Goal: Task Accomplishment & Management: Manage account settings

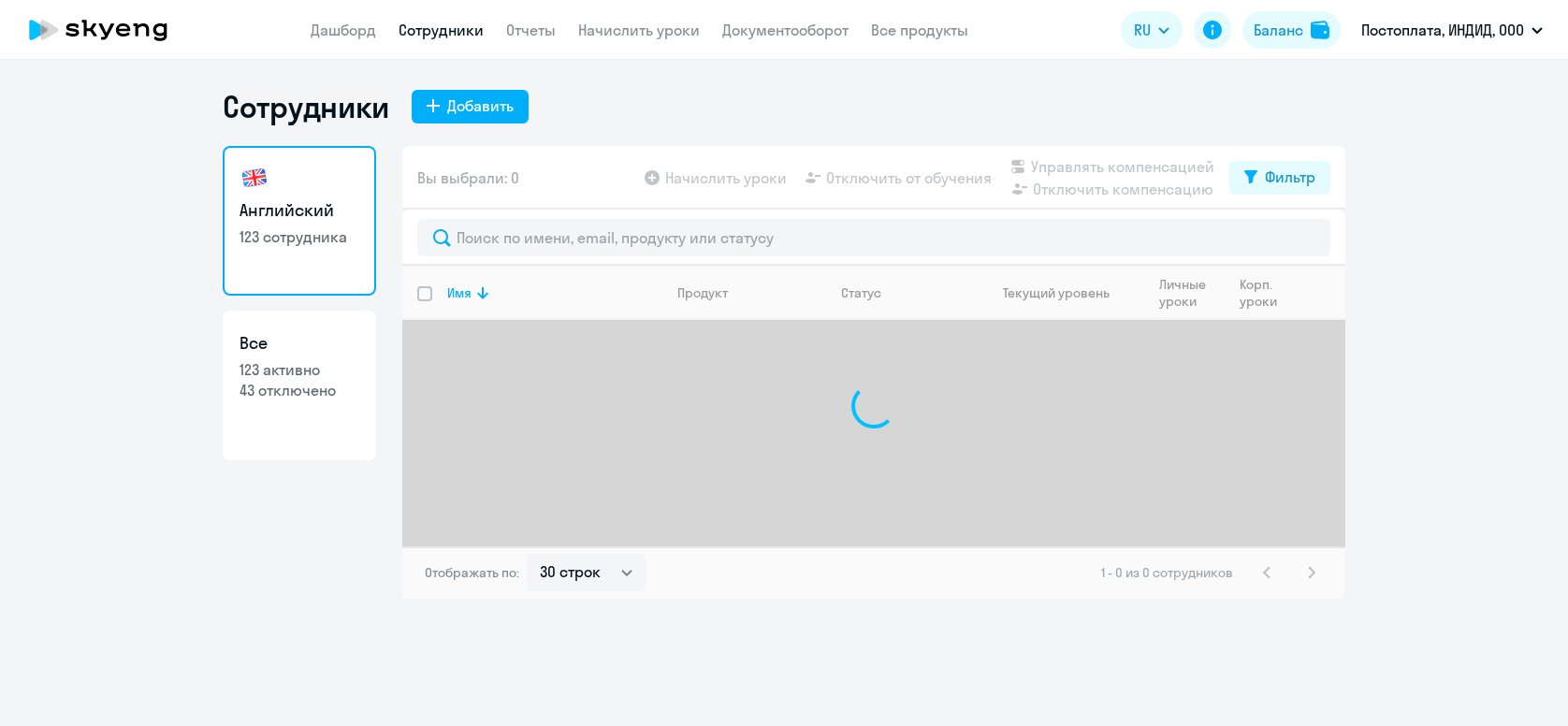
select select "30"
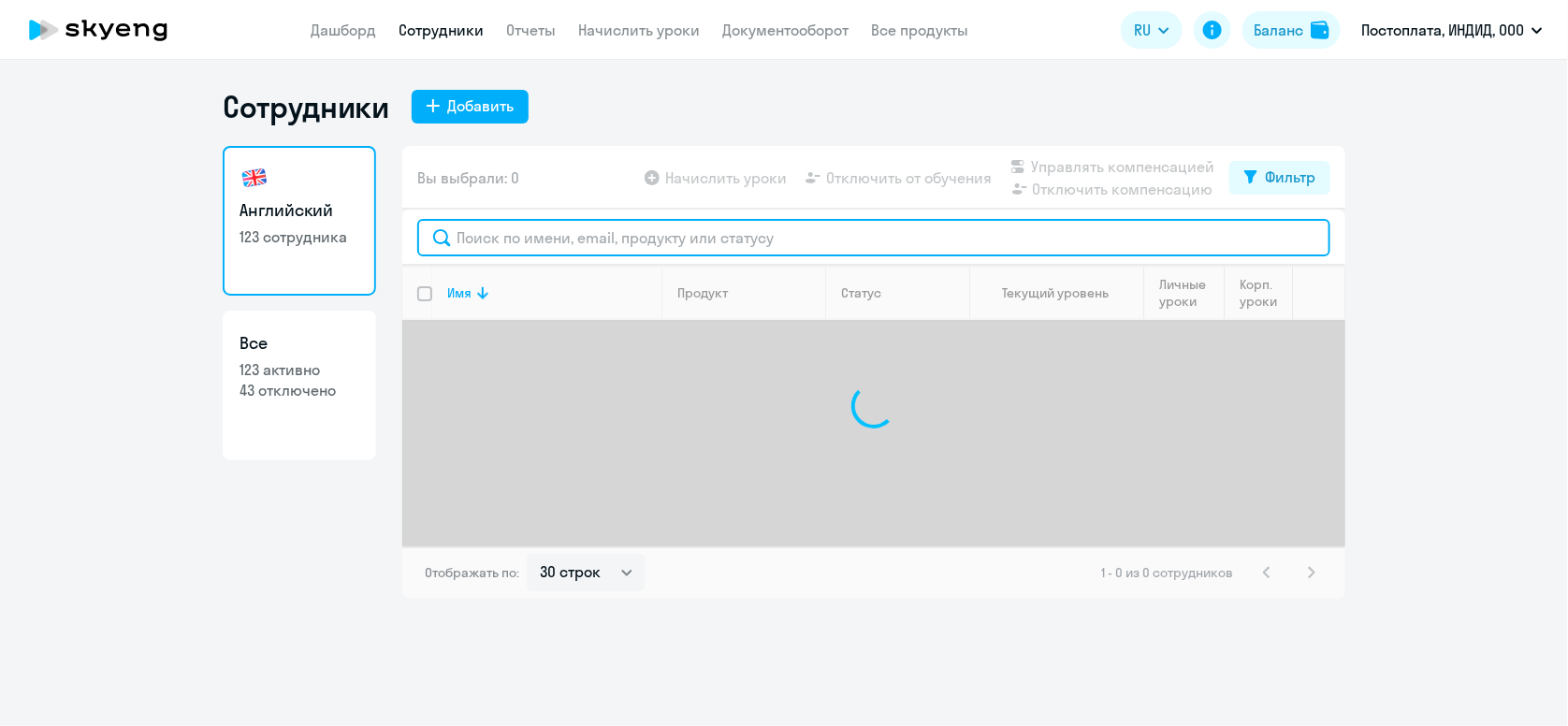
click at [567, 245] on input "text" at bounding box center [874, 238] width 914 height 38
type input "[PERSON_NAME]"
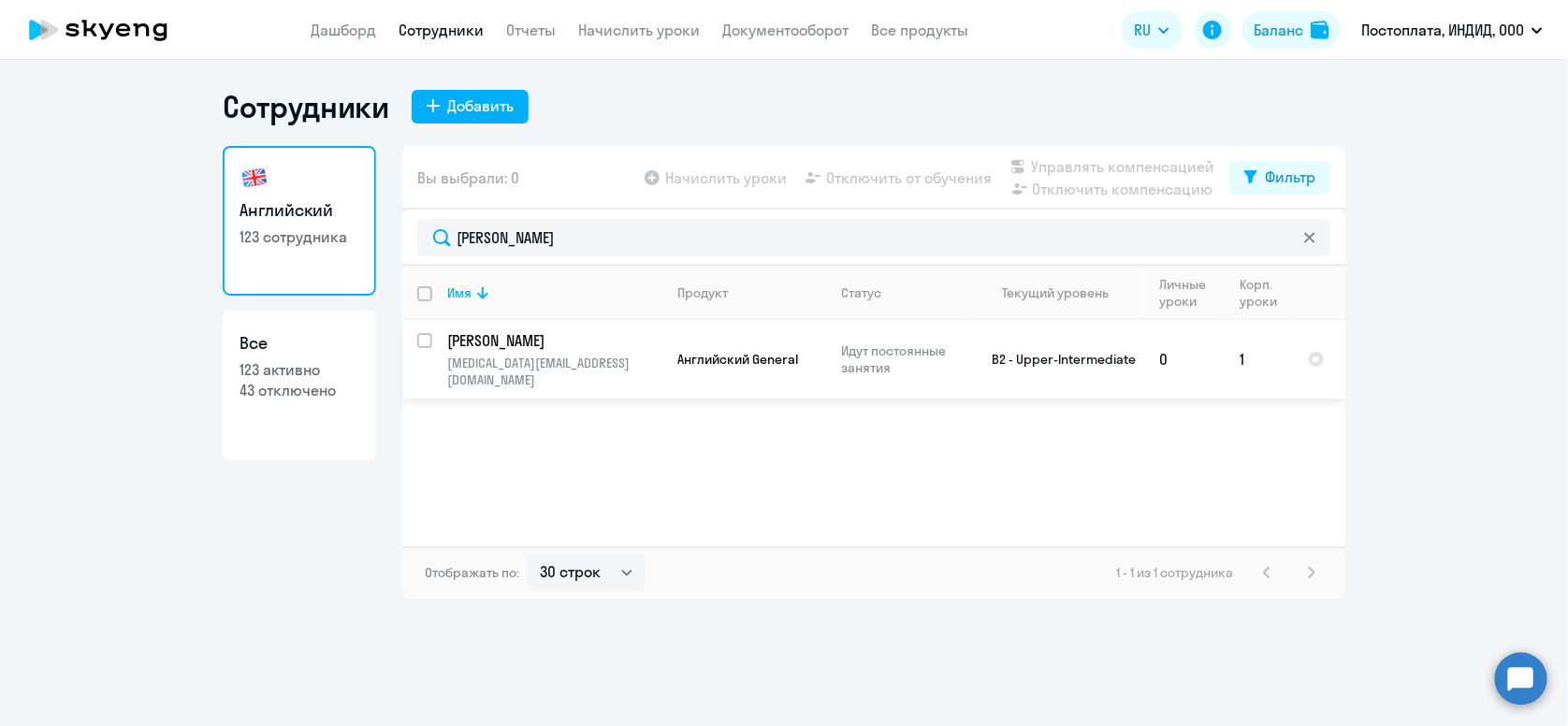
click at [712, 364] on td "Английский General" at bounding box center [744, 359] width 164 height 79
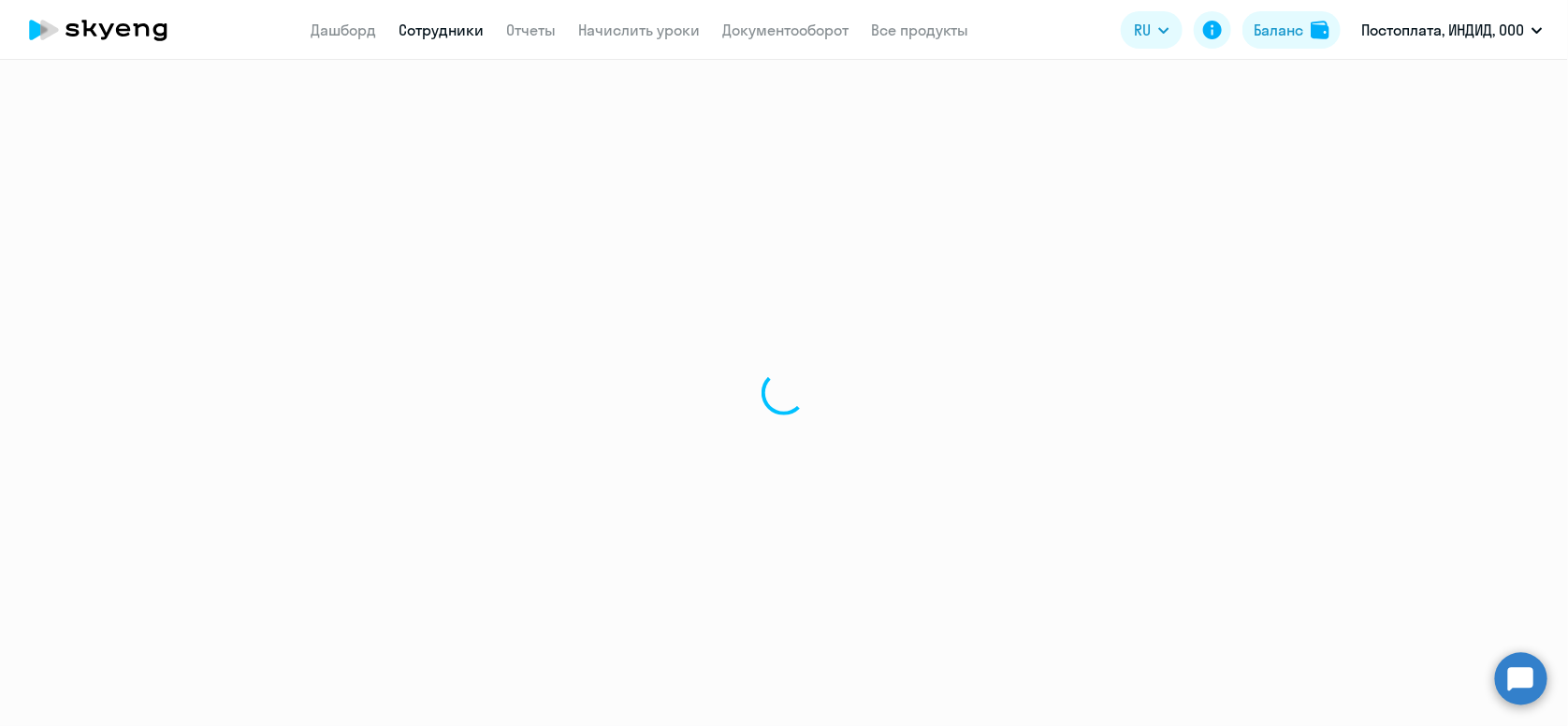
select select "english"
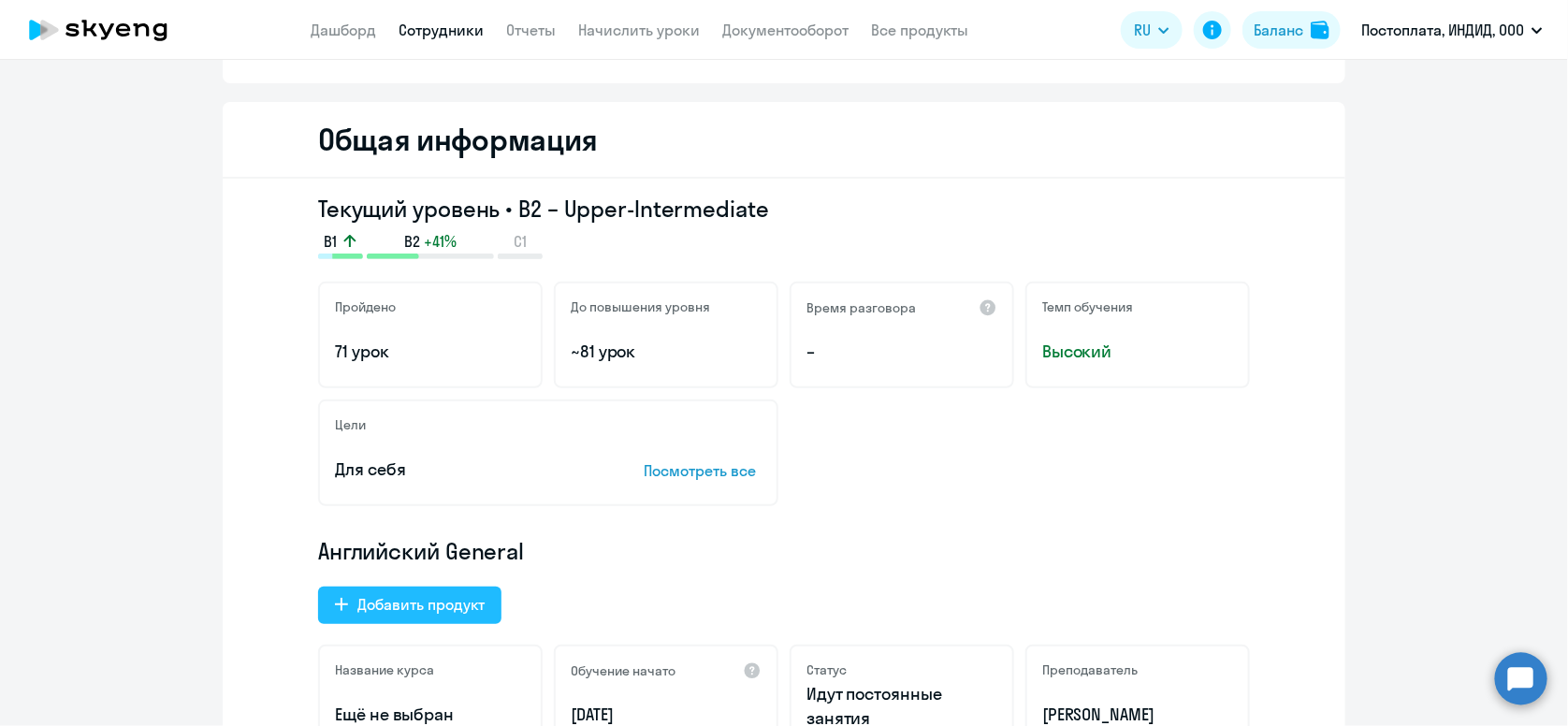
click at [437, 617] on button "Добавить продукт" at bounding box center [410, 606] width 184 height 38
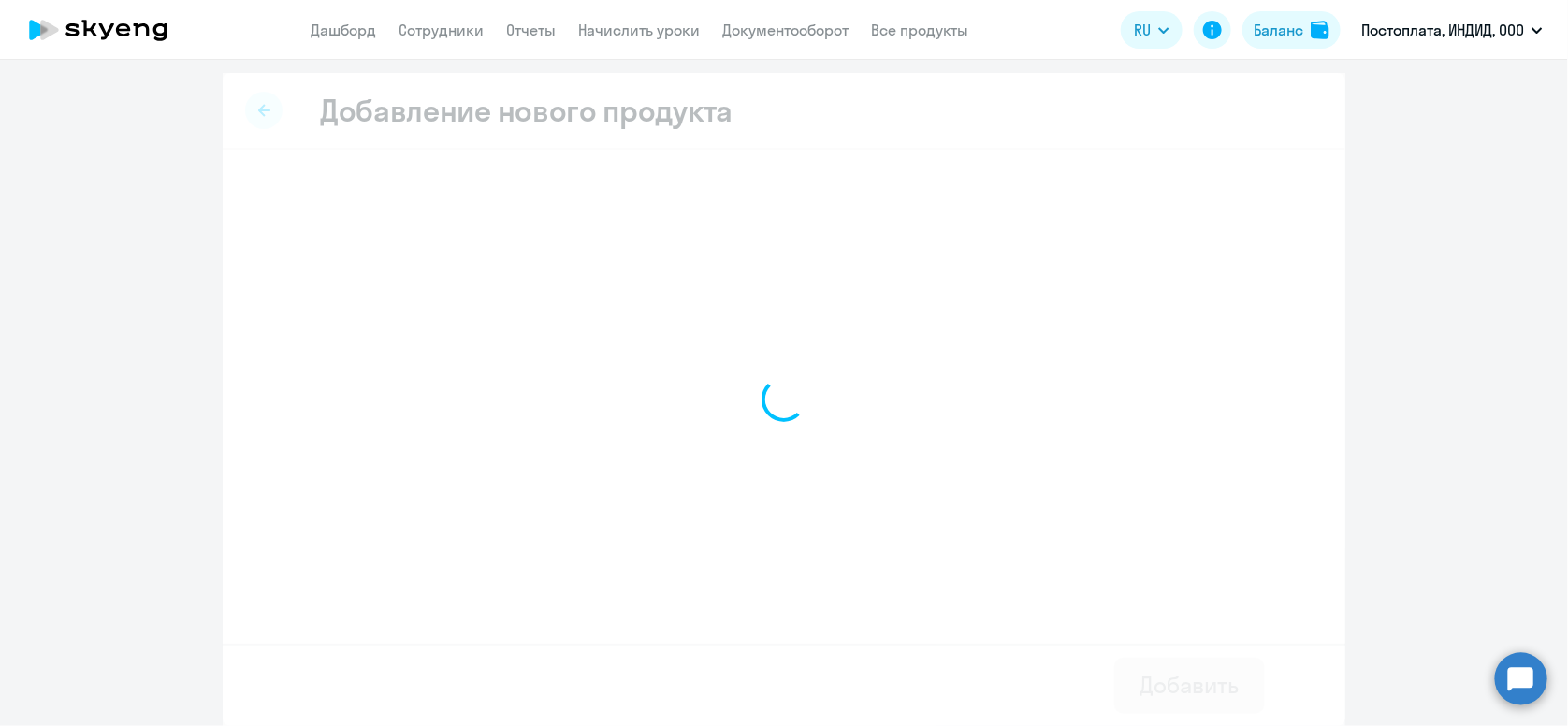
scroll to position [1, 0]
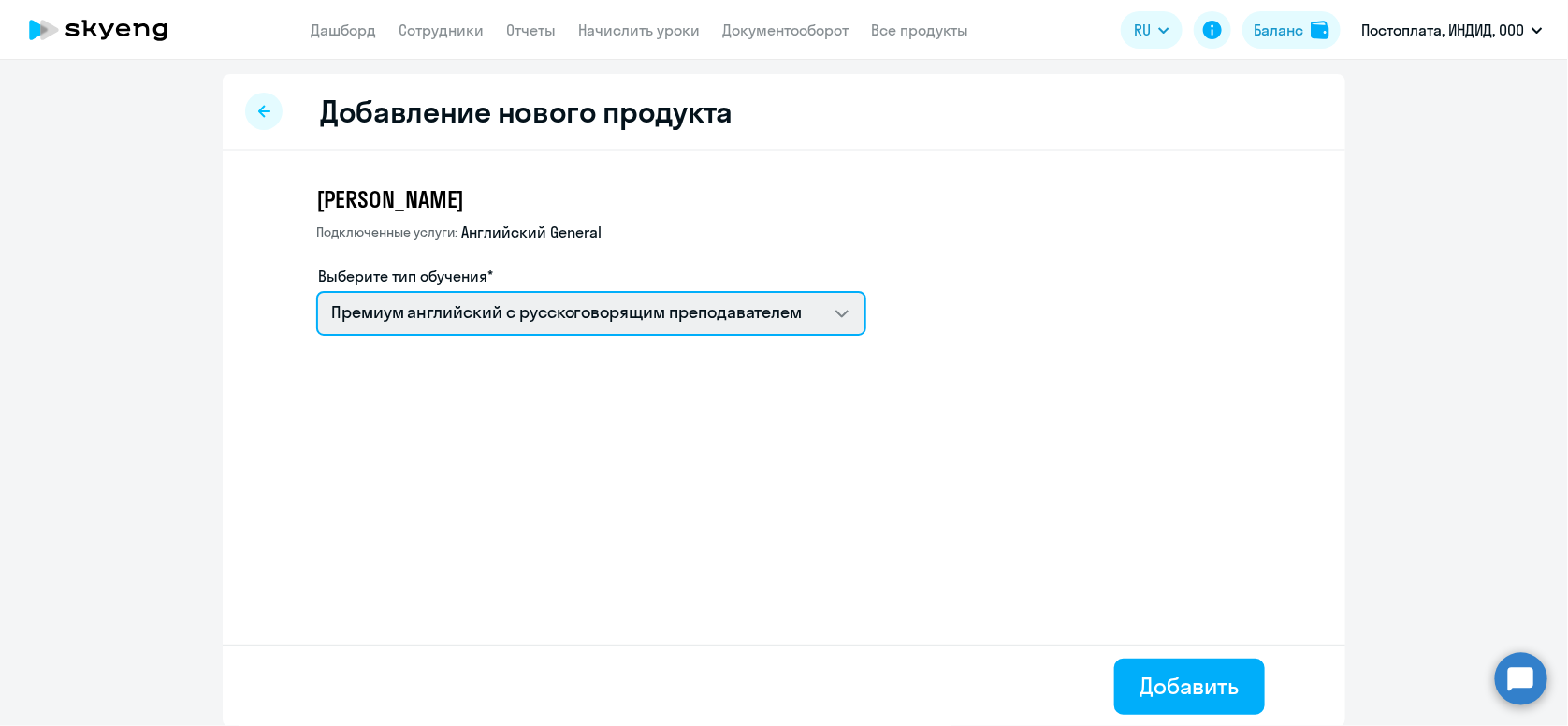
click at [634, 328] on select "Премиум [DEMOGRAPHIC_DATA] с русскоговорящим преподавателем Английский General …" at bounding box center [591, 312] width 550 height 44
select select "english_adult_native_speaker"
click at [316, 291] on select "Премиум [DEMOGRAPHIC_DATA] с русскоговорящим преподавателем Английский General …" at bounding box center [591, 312] width 550 height 44
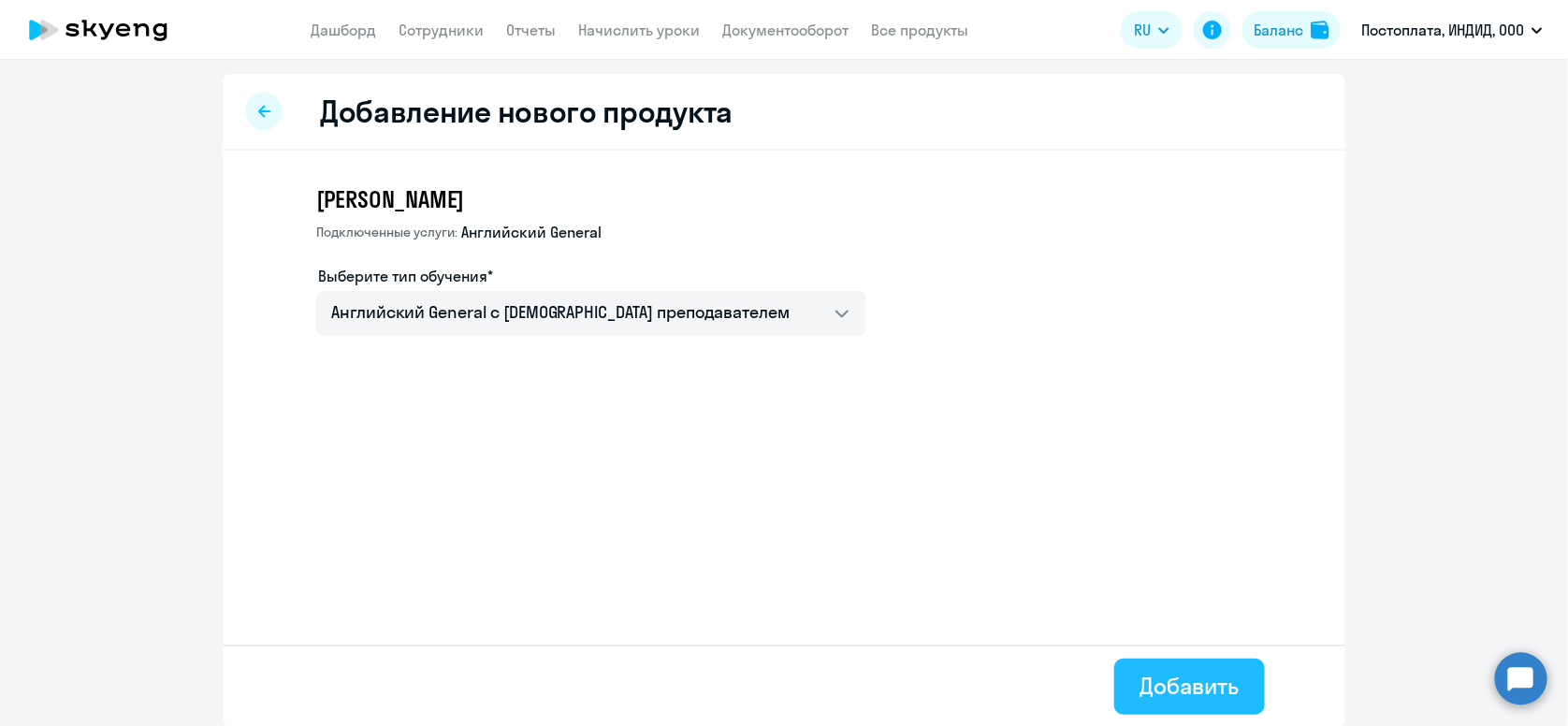
click at [1209, 688] on div "Добавить" at bounding box center [1190, 686] width 98 height 30
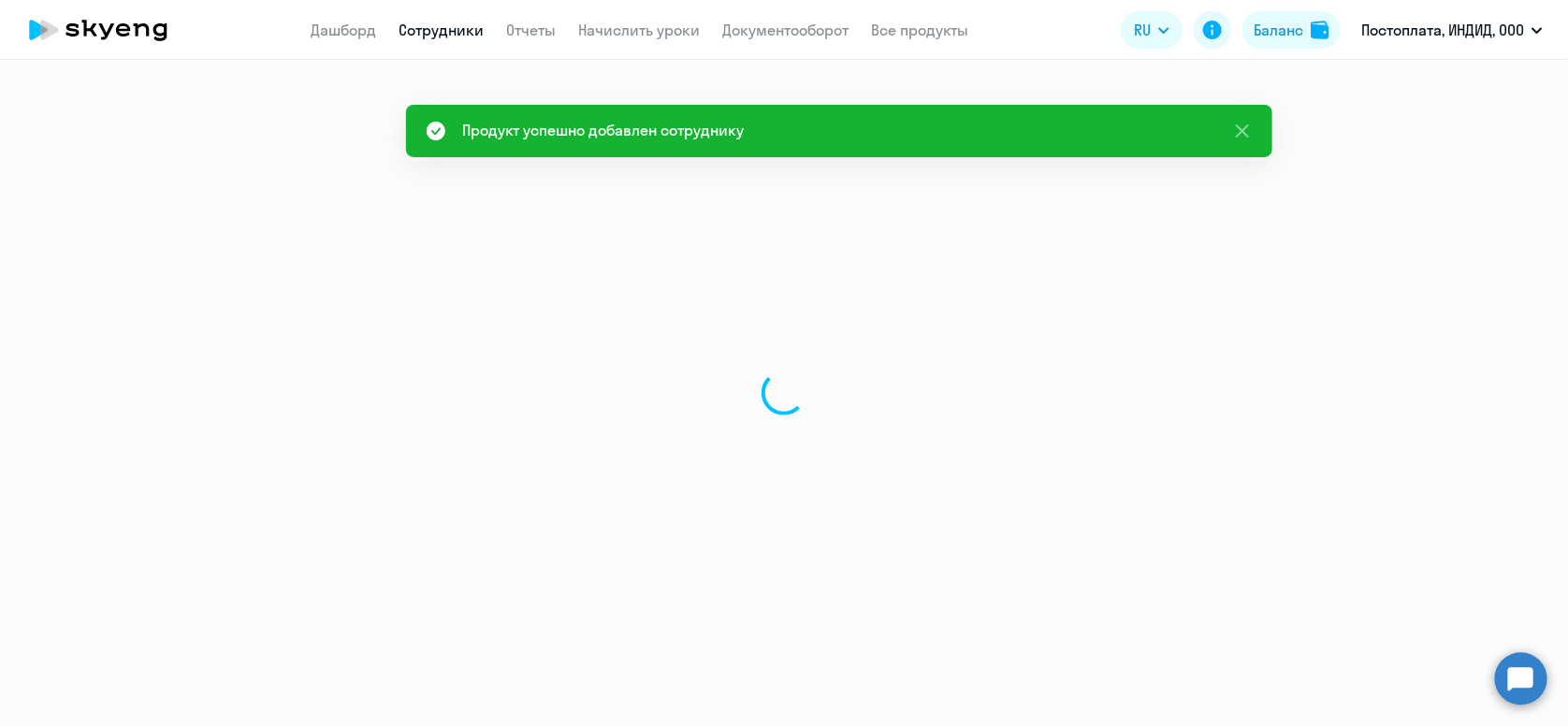
select select "english"
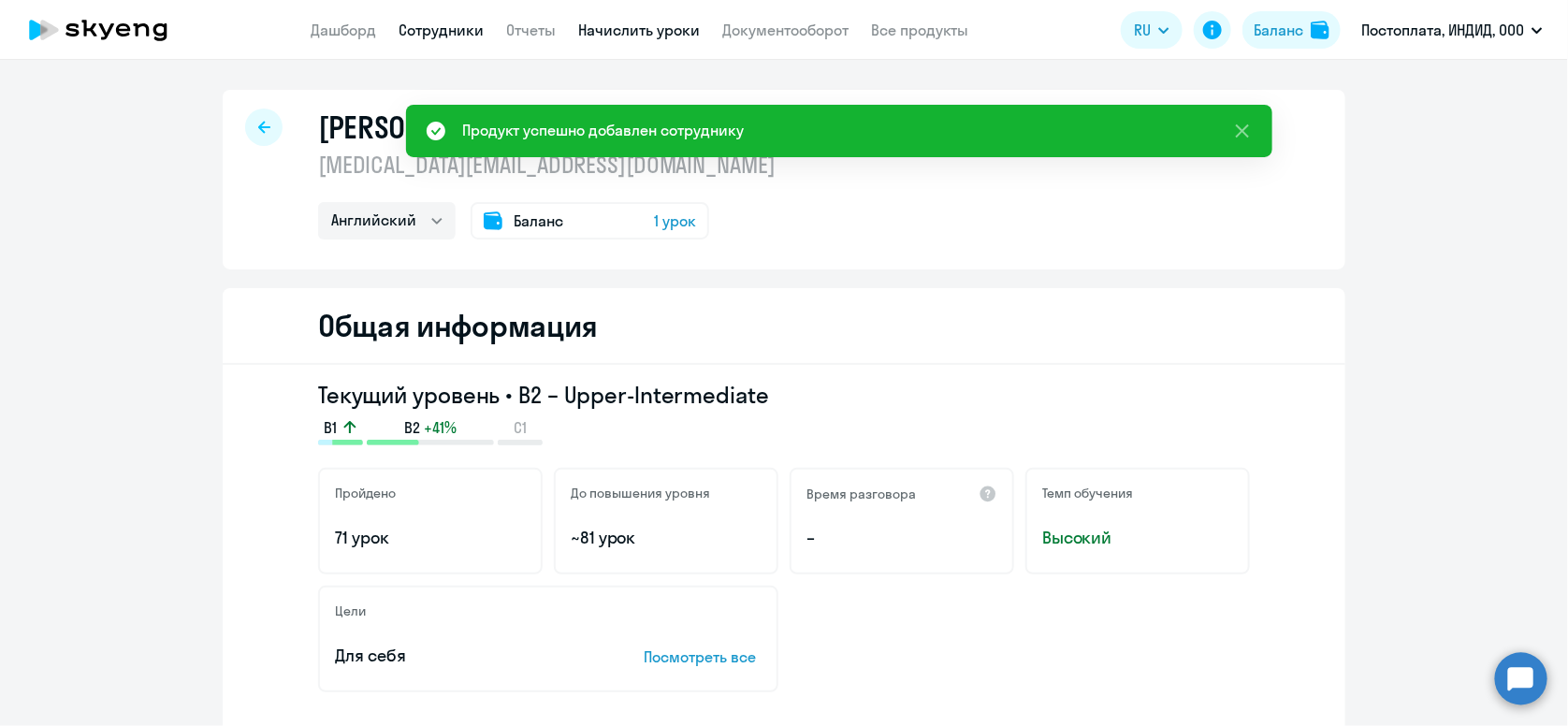
click at [590, 32] on link "Начислить уроки" at bounding box center [639, 30] width 121 height 19
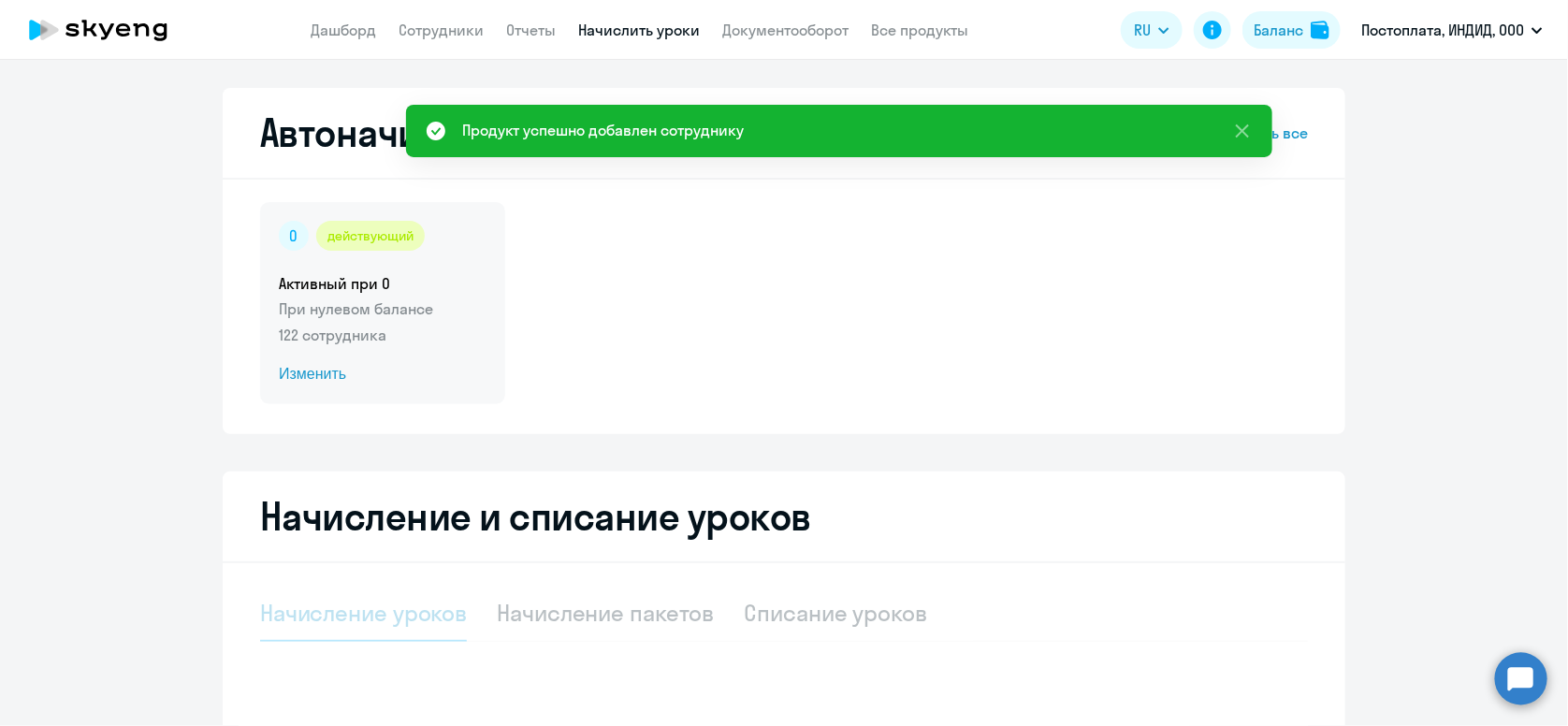
click at [427, 332] on p "122 сотрудника" at bounding box center [383, 335] width 207 height 23
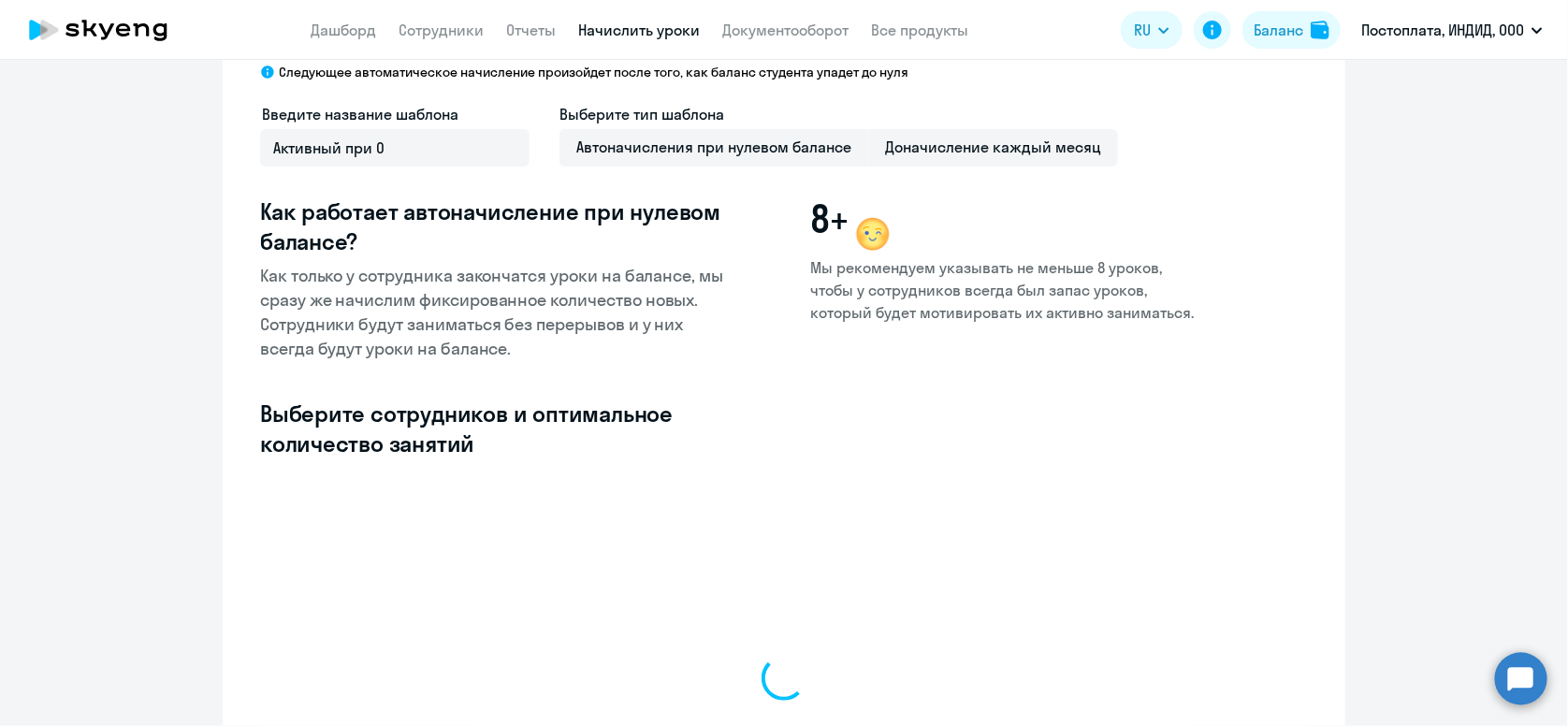
scroll to position [280, 0]
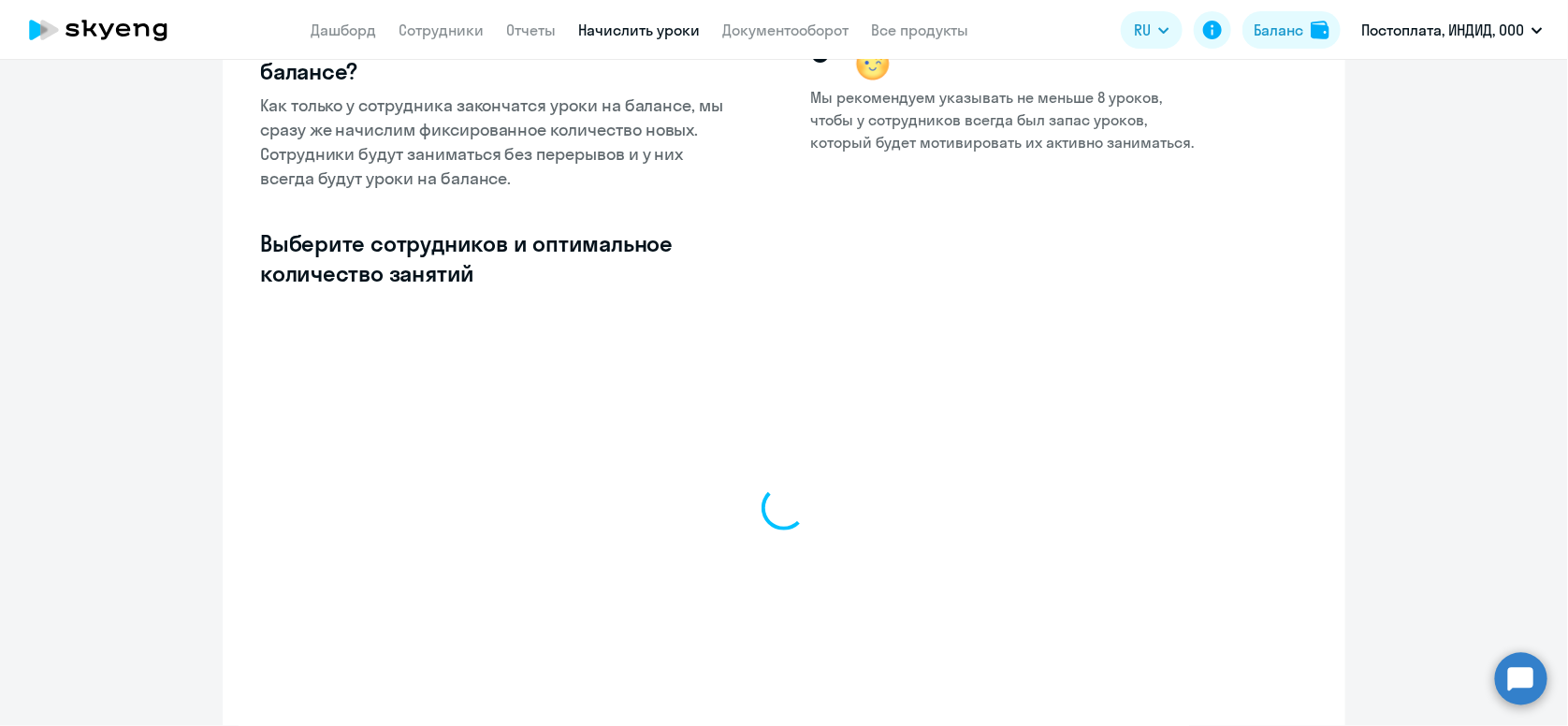
select select "10"
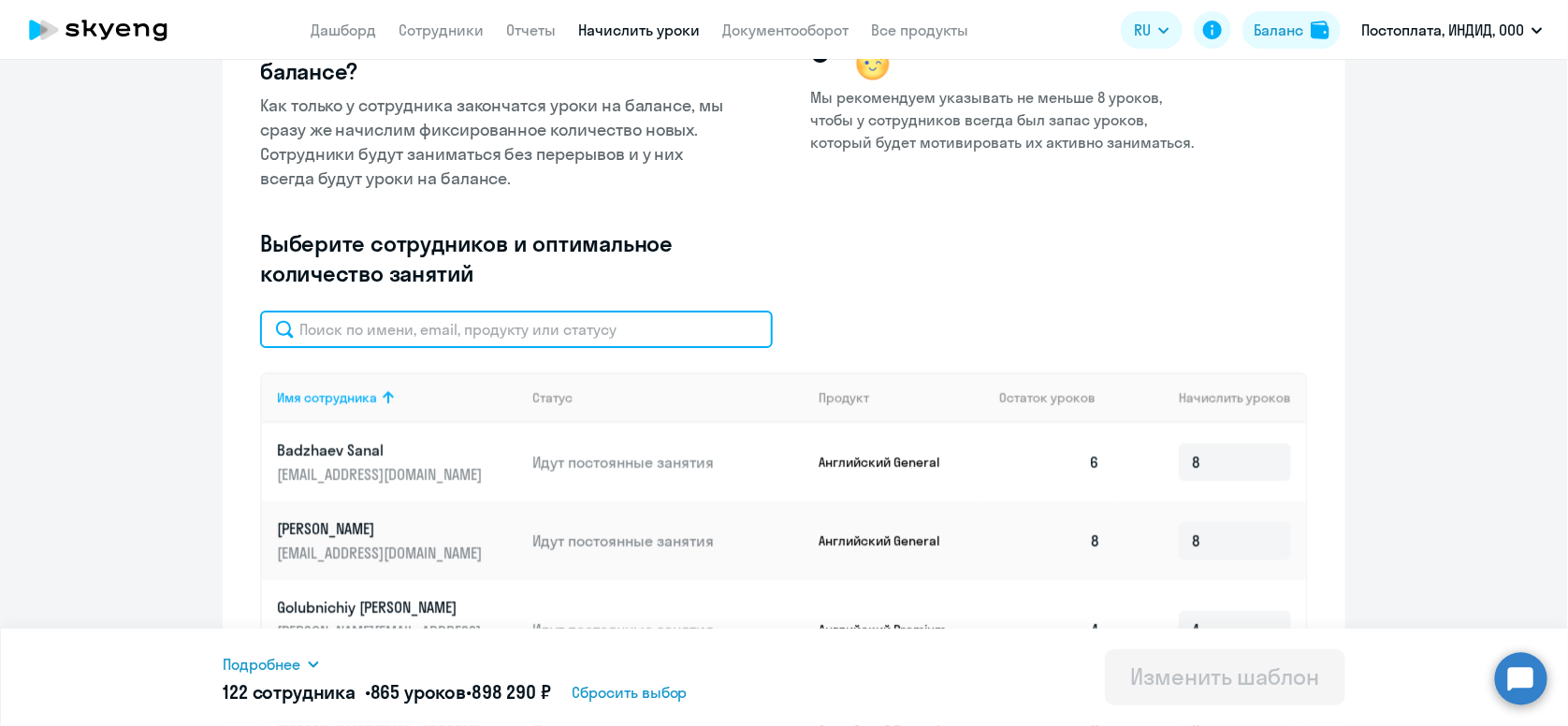
click at [545, 338] on input "text" at bounding box center [517, 329] width 513 height 38
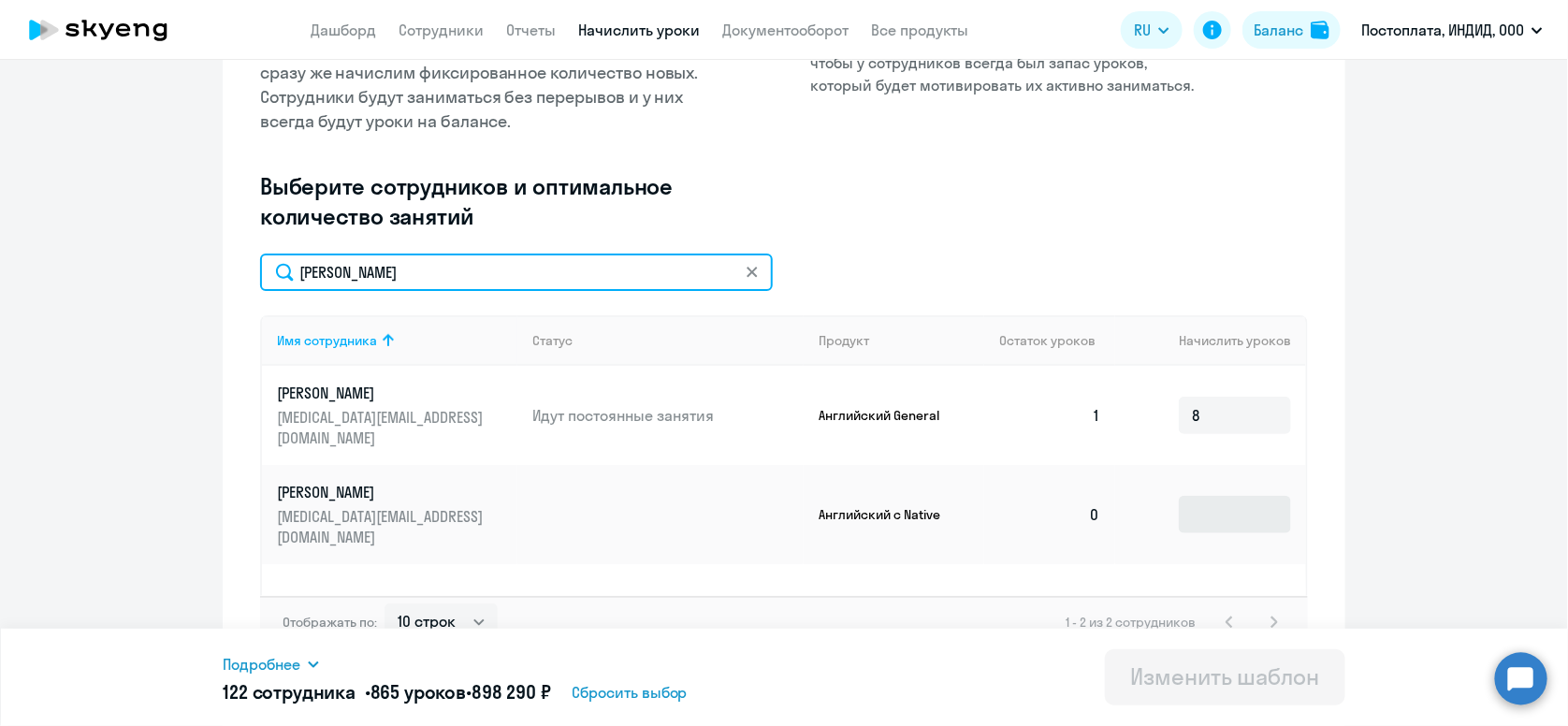
scroll to position [364, 0]
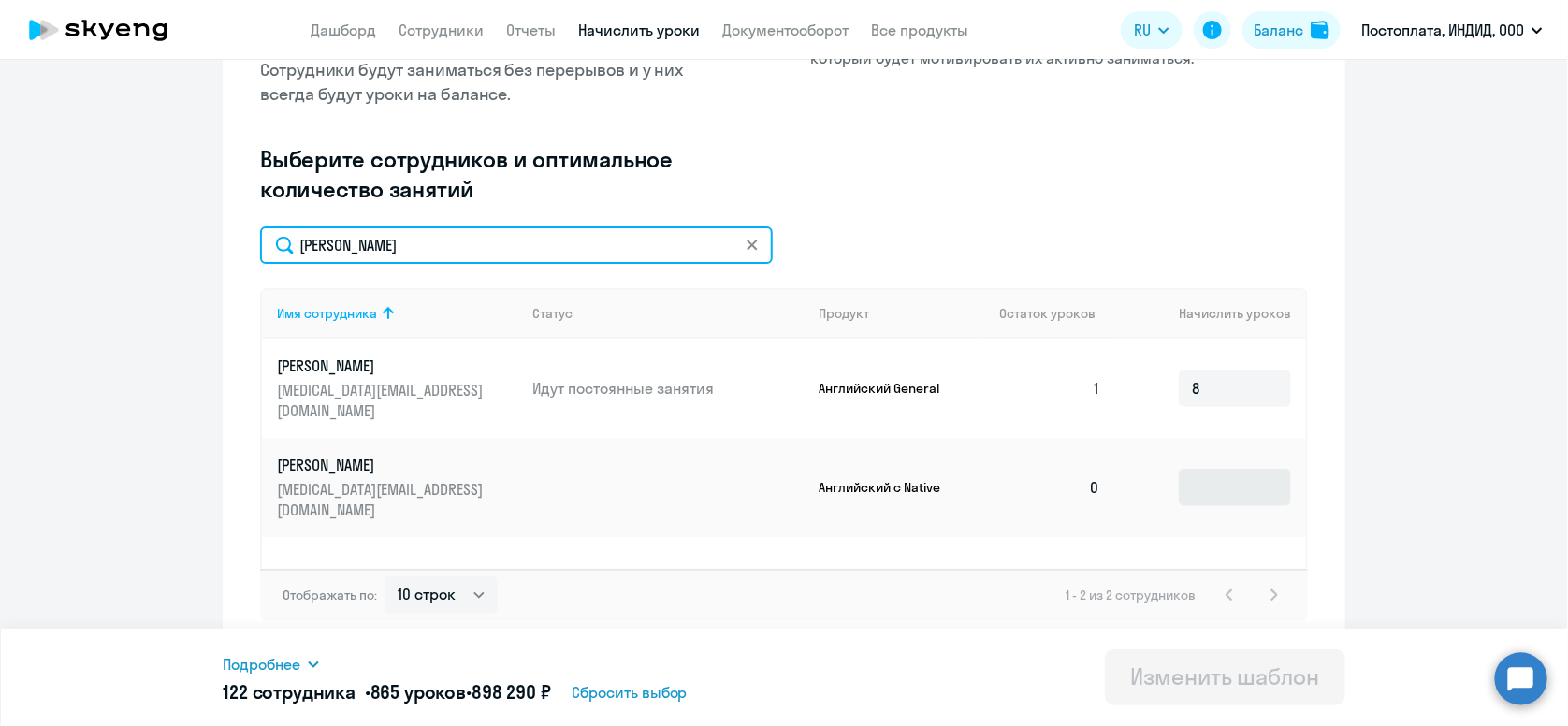
type input "[PERSON_NAME]"
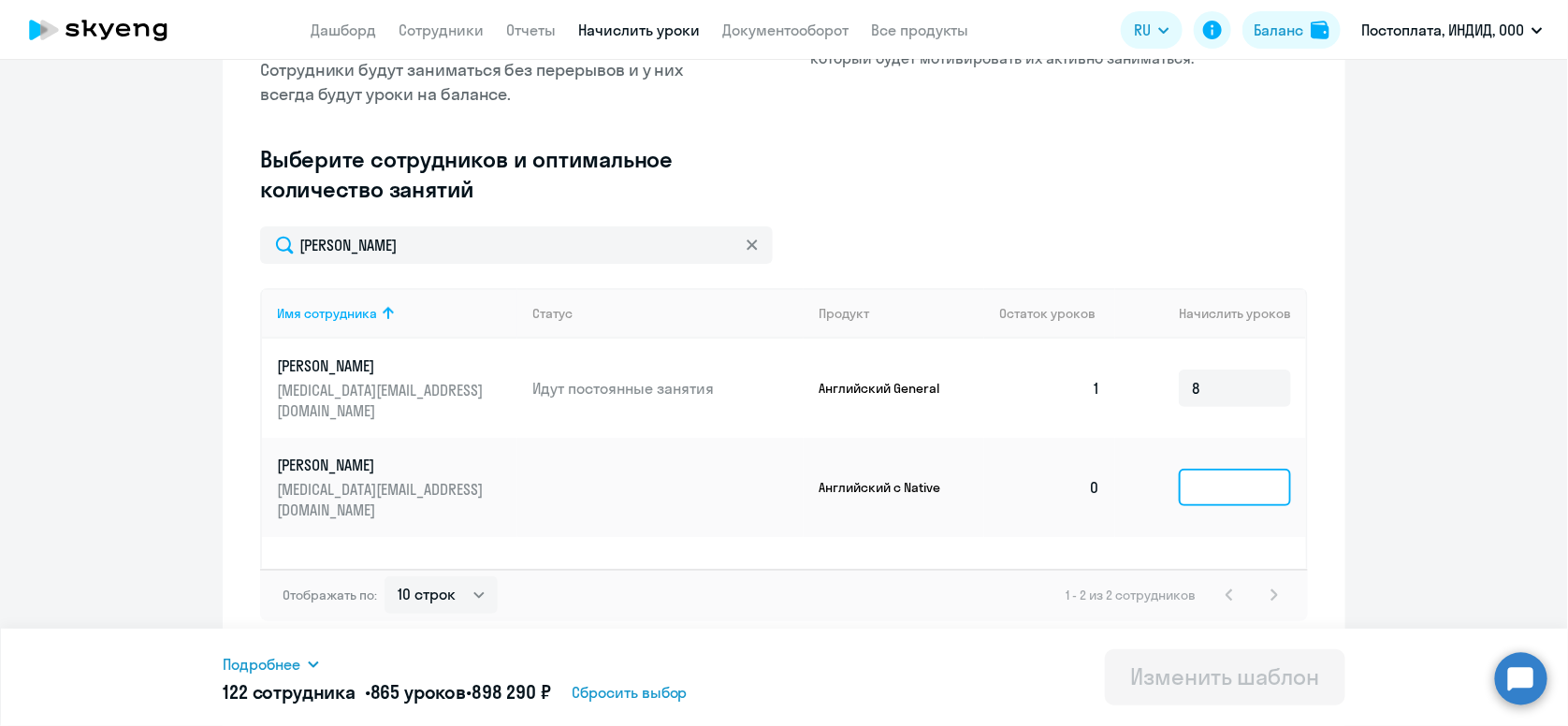
click at [1207, 469] on input at bounding box center [1235, 487] width 113 height 38
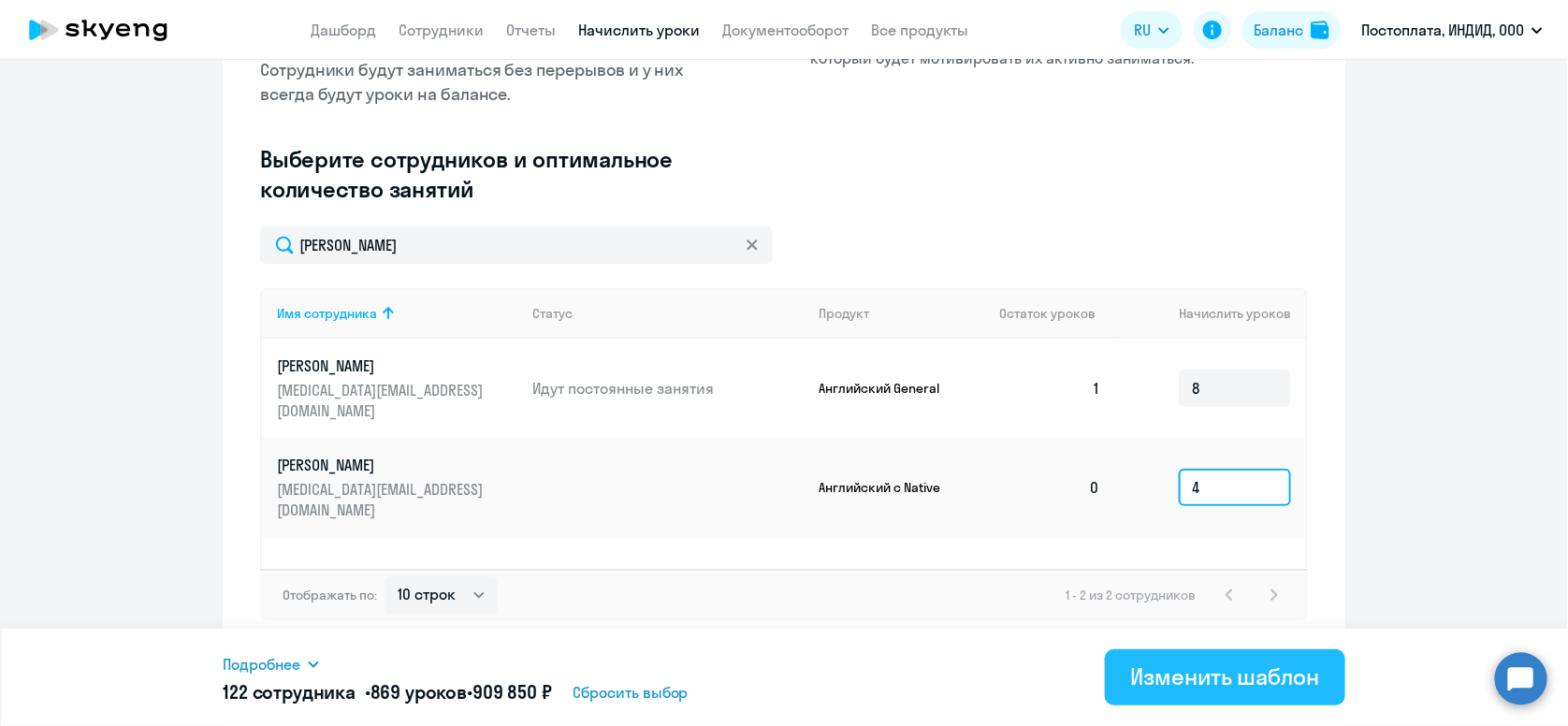
type input "4"
click at [1234, 679] on div "Изменить шаблон" at bounding box center [1226, 677] width 189 height 30
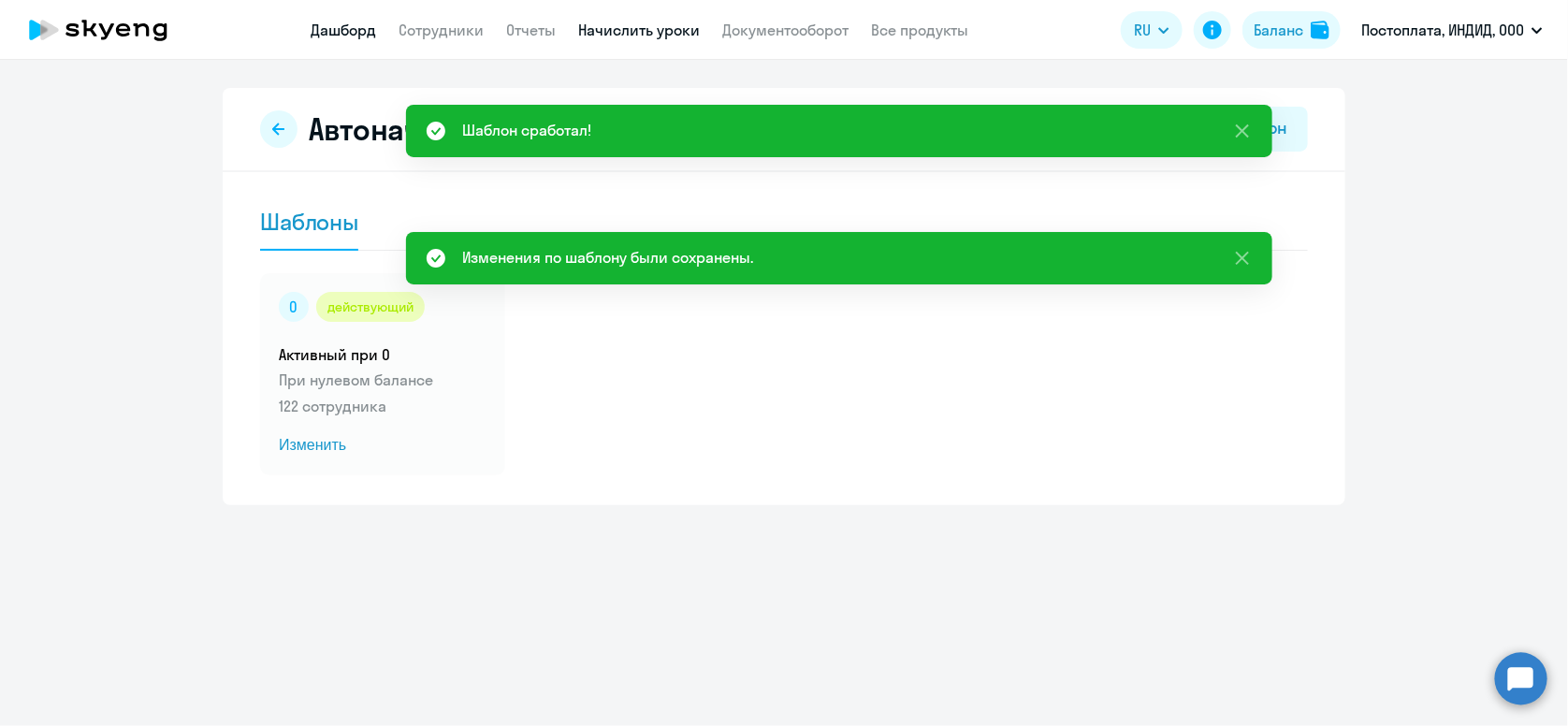
click at [342, 29] on link "Дашборд" at bounding box center [343, 30] width 65 height 19
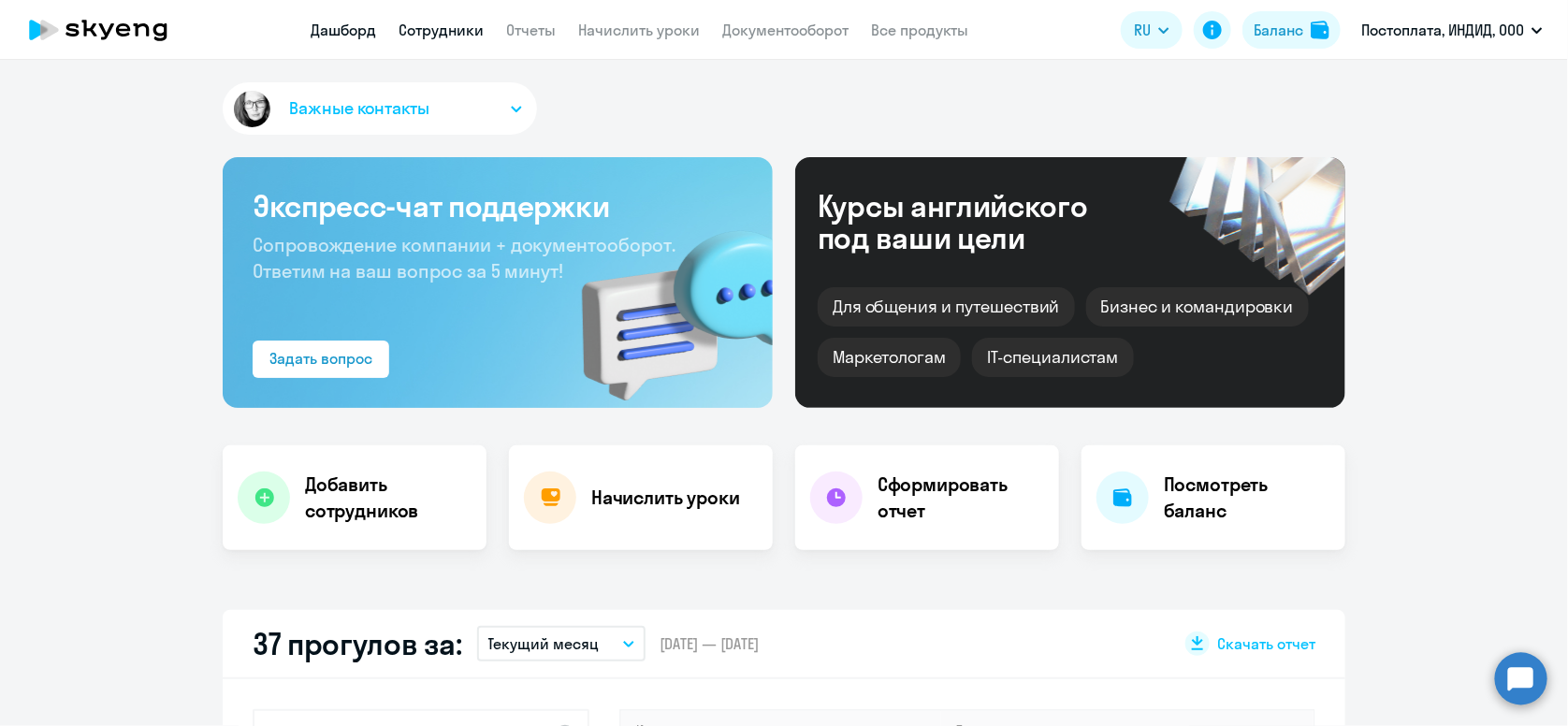
click at [446, 39] on link "Сотрудники" at bounding box center [441, 30] width 85 height 19
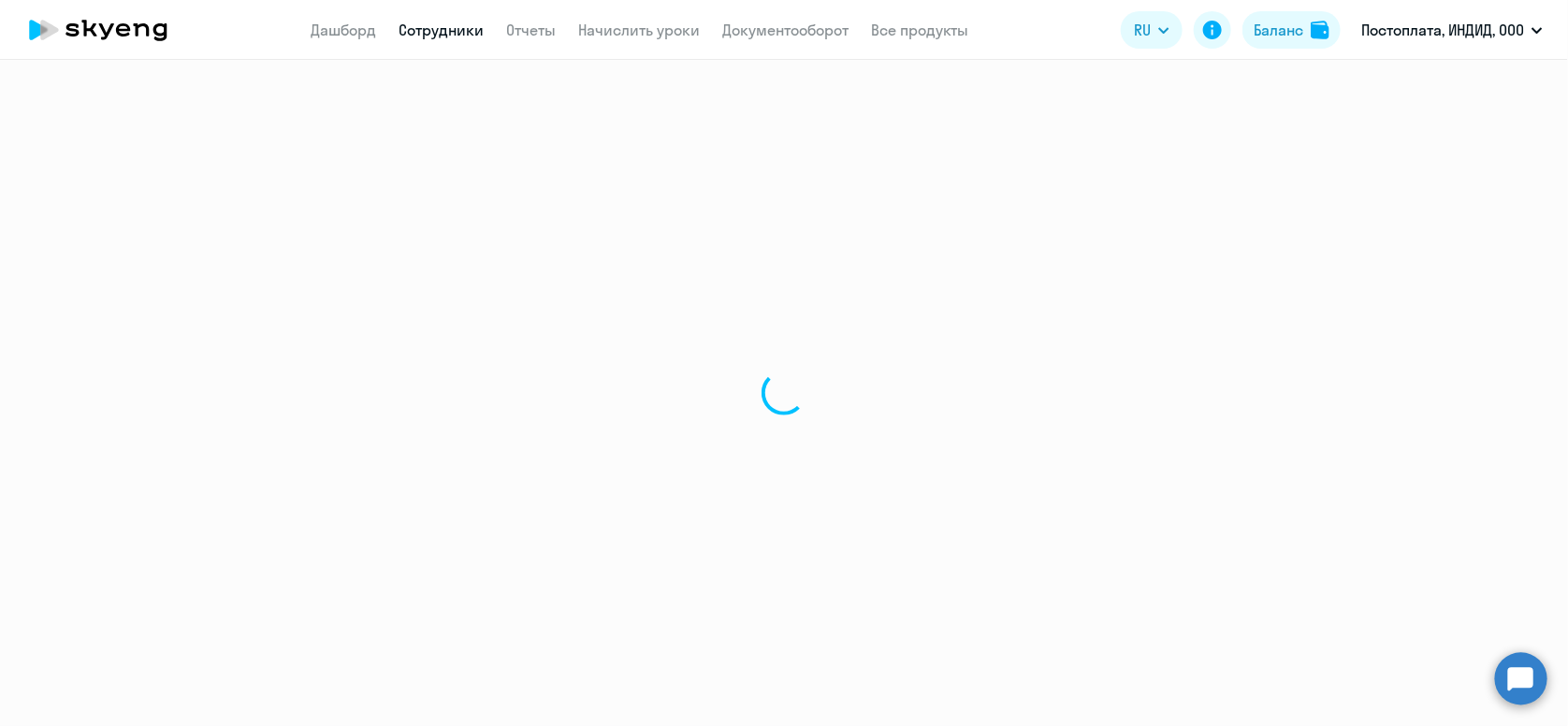
select select "30"
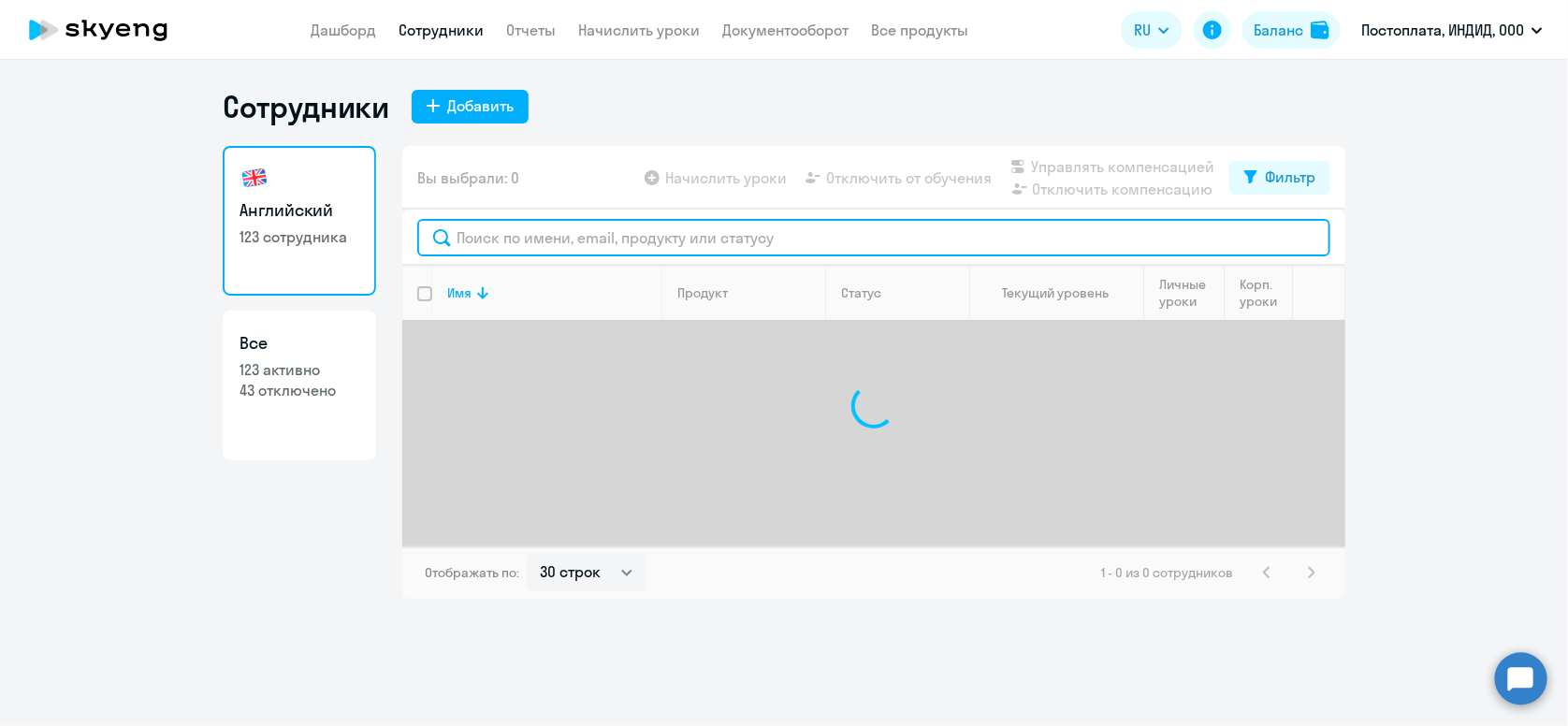
click at [650, 247] on input "text" at bounding box center [874, 238] width 914 height 38
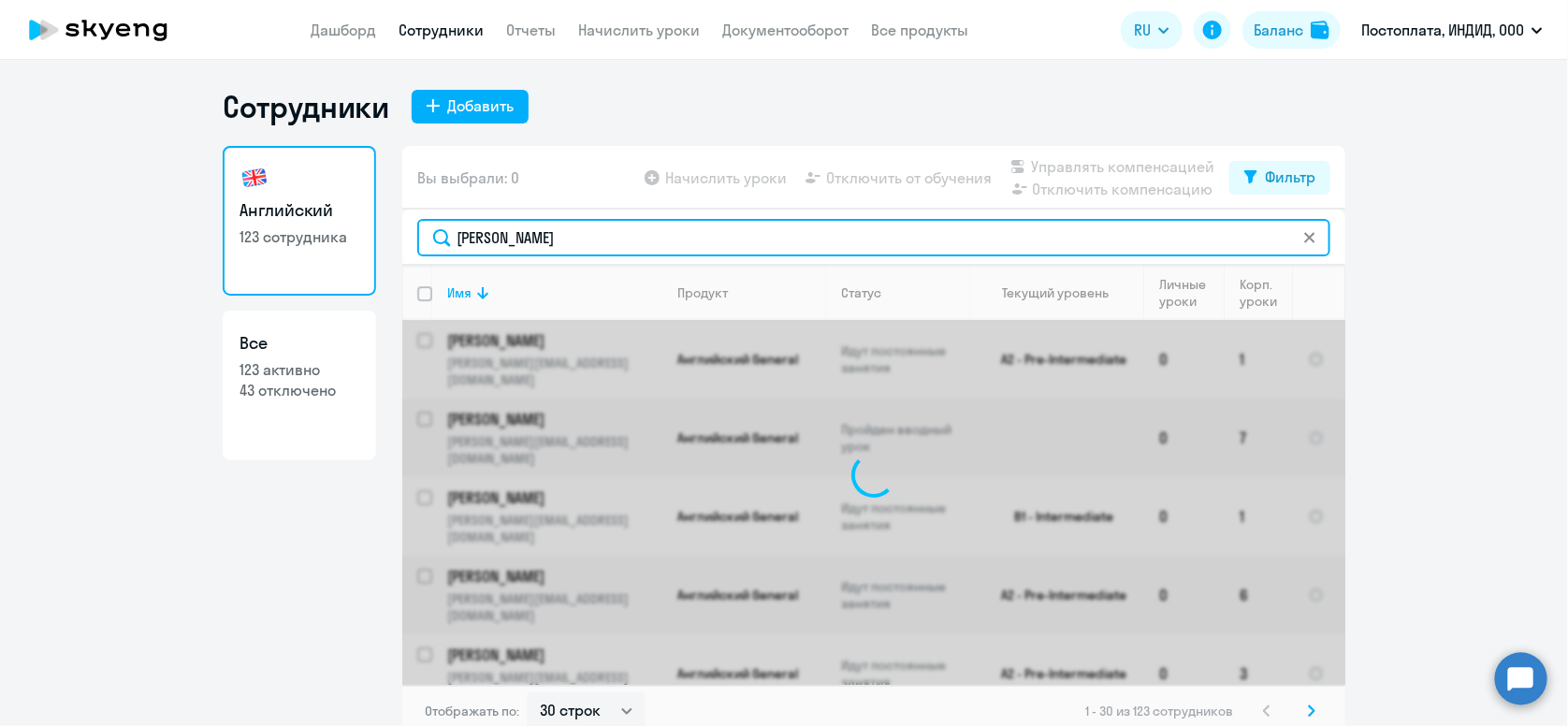
type input "[PERSON_NAME]"
